Goal: Task Accomplishment & Management: Use online tool/utility

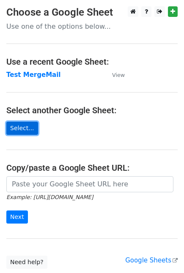
click at [26, 131] on link "Select..." at bounding box center [22, 128] width 32 height 13
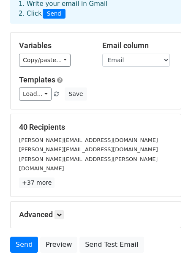
scroll to position [89, 0]
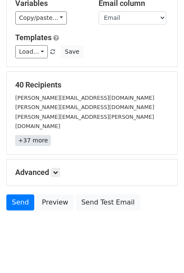
click at [33, 135] on link "+37 more" at bounding box center [32, 140] width 35 height 11
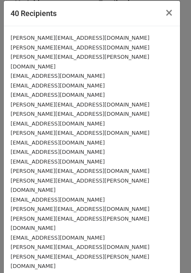
scroll to position [0, 0]
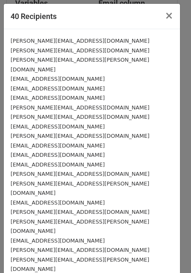
click at [76, 85] on small "tatya@emarketing-egypt.com" at bounding box center [58, 88] width 94 height 6
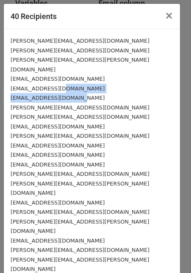
drag, startPoint x: 84, startPoint y: 84, endPoint x: 56, endPoint y: 80, distance: 29.0
click at [56, 80] on div "t.sabry@waslabrowser.com m.elsaid@waslabrowser.com mohamed.ibrahim@oneorder.net…" at bounding box center [92, 259] width 176 height 460
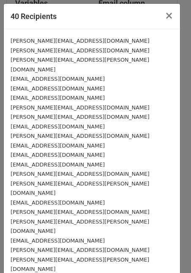
click at [55, 85] on small "tatya@emarketing-egypt.com" at bounding box center [58, 88] width 94 height 6
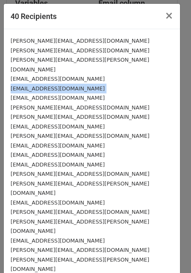
click at [55, 85] on small "tatya@emarketing-egypt.com" at bounding box center [58, 88] width 94 height 6
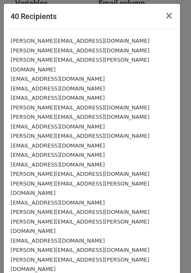
click at [73, 133] on small "o.tantawy@squarecube.net" at bounding box center [80, 136] width 139 height 6
click at [165, 19] on span "×" at bounding box center [169, 16] width 8 height 12
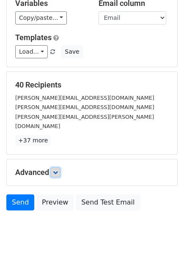
click at [55, 170] on icon at bounding box center [55, 172] width 5 height 5
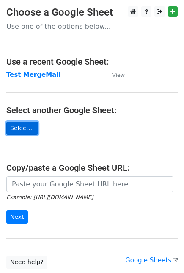
click at [21, 131] on link "Select..." at bounding box center [22, 128] width 32 height 13
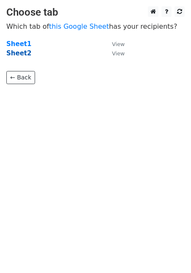
click at [17, 53] on strong "Sheet2" at bounding box center [18, 53] width 25 height 8
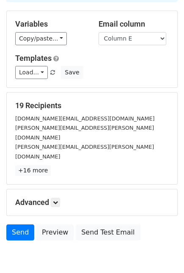
scroll to position [89, 0]
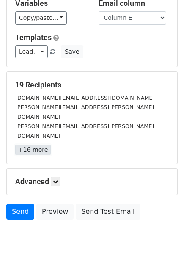
click at [39, 144] on link "+16 more" at bounding box center [32, 149] width 35 height 11
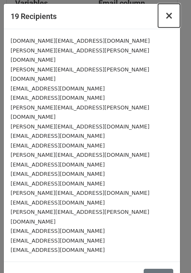
click at [173, 17] on span "×" at bounding box center [169, 16] width 8 height 12
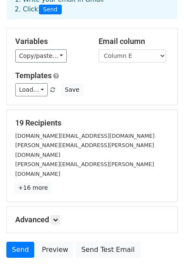
scroll to position [0, 0]
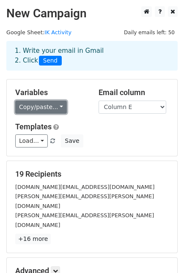
click at [38, 109] on link "Copy/paste..." at bounding box center [41, 107] width 52 height 13
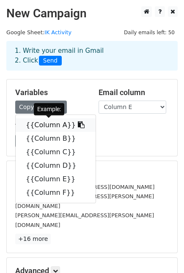
click at [49, 125] on link "{{Column A}}" at bounding box center [56, 125] width 80 height 14
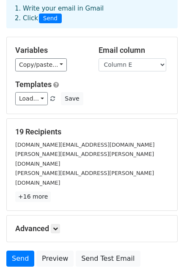
scroll to position [89, 0]
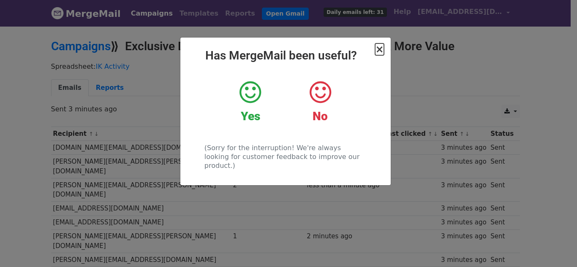
click at [379, 50] on span "×" at bounding box center [379, 49] width 8 height 12
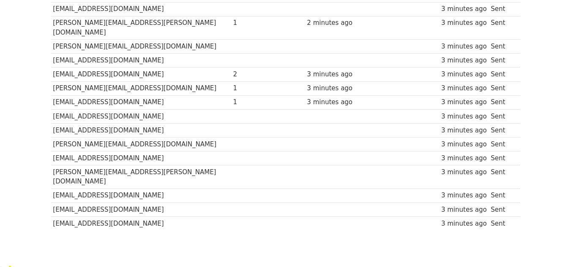
scroll to position [87, 0]
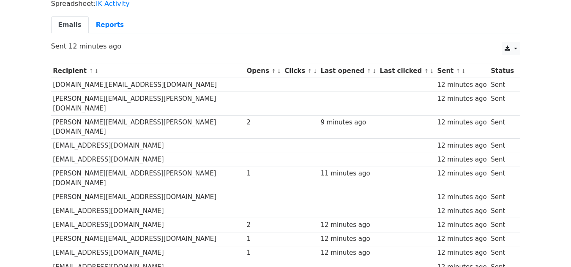
scroll to position [83, 0]
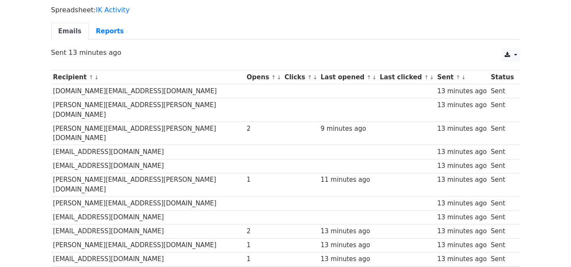
scroll to position [42, 0]
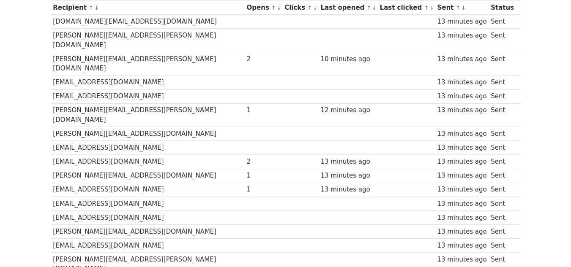
scroll to position [127, 0]
click at [94, 168] on td "[PERSON_NAME][EMAIL_ADDRESS][DOMAIN_NAME]" at bounding box center [147, 175] width 193 height 14
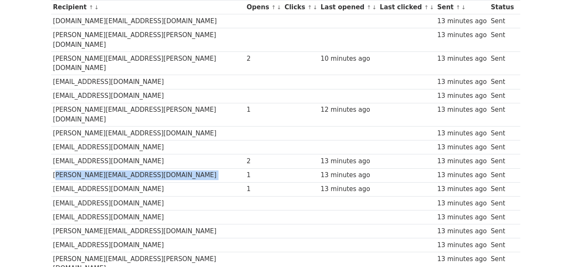
click at [94, 168] on td "[PERSON_NAME][EMAIL_ADDRESS][DOMAIN_NAME]" at bounding box center [147, 175] width 193 height 14
click at [106, 168] on td "[PERSON_NAME][EMAIL_ADDRESS][DOMAIN_NAME]" at bounding box center [147, 175] width 193 height 14
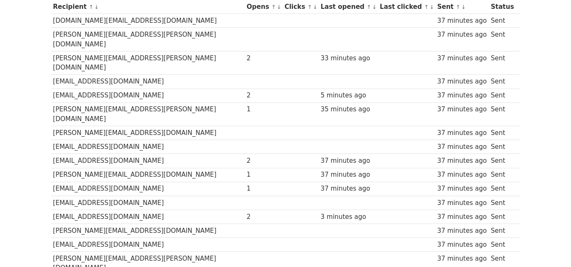
scroll to position [127, 0]
drag, startPoint x: 91, startPoint y: 160, endPoint x: 132, endPoint y: 159, distance: 40.6
click at [132, 182] on td "[EMAIL_ADDRESS][DOMAIN_NAME]" at bounding box center [147, 189] width 193 height 14
copy td "[DOMAIN_NAME]"
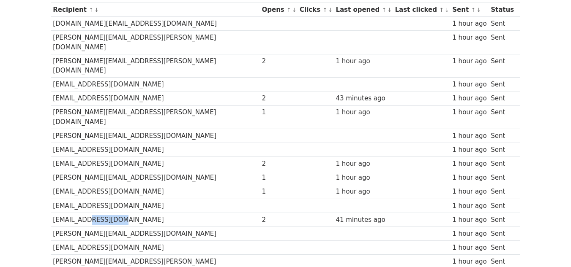
drag, startPoint x: 88, startPoint y: 190, endPoint x: 112, endPoint y: 191, distance: 24.1
click at [112, 213] on td "[EMAIL_ADDRESS][DOMAIN_NAME]" at bounding box center [155, 220] width 209 height 14
copy td "cloudzlab"
drag, startPoint x: 114, startPoint y: 80, endPoint x: 68, endPoint y: 81, distance: 46.9
click at [68, 92] on td "[EMAIL_ADDRESS][DOMAIN_NAME]" at bounding box center [155, 99] width 209 height 14
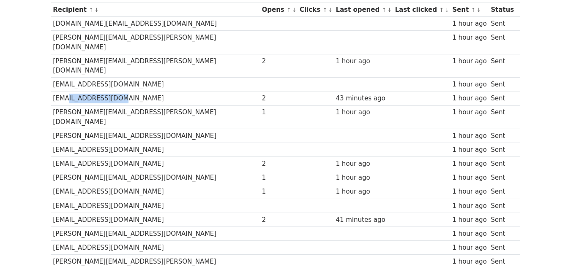
copy td "[DOMAIN_NAME]"
